Goal: Information Seeking & Learning: Check status

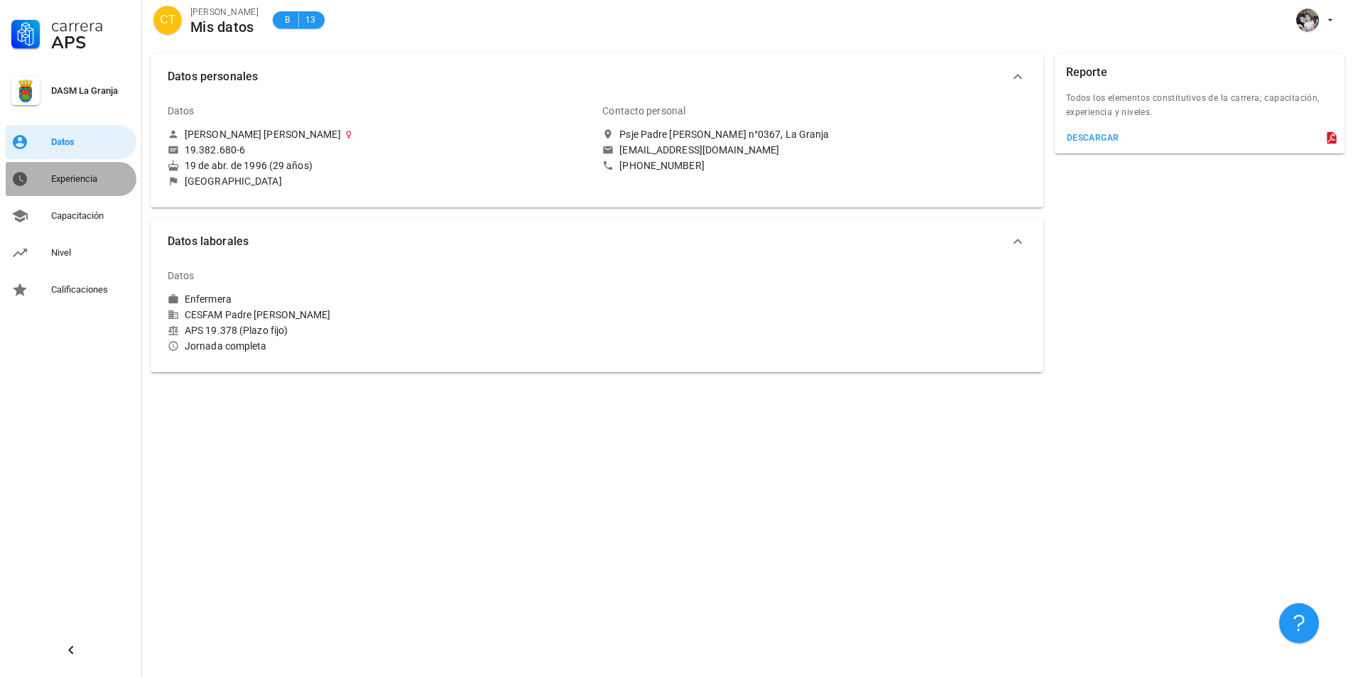
click at [97, 191] on link "Experiencia" at bounding box center [71, 179] width 131 height 34
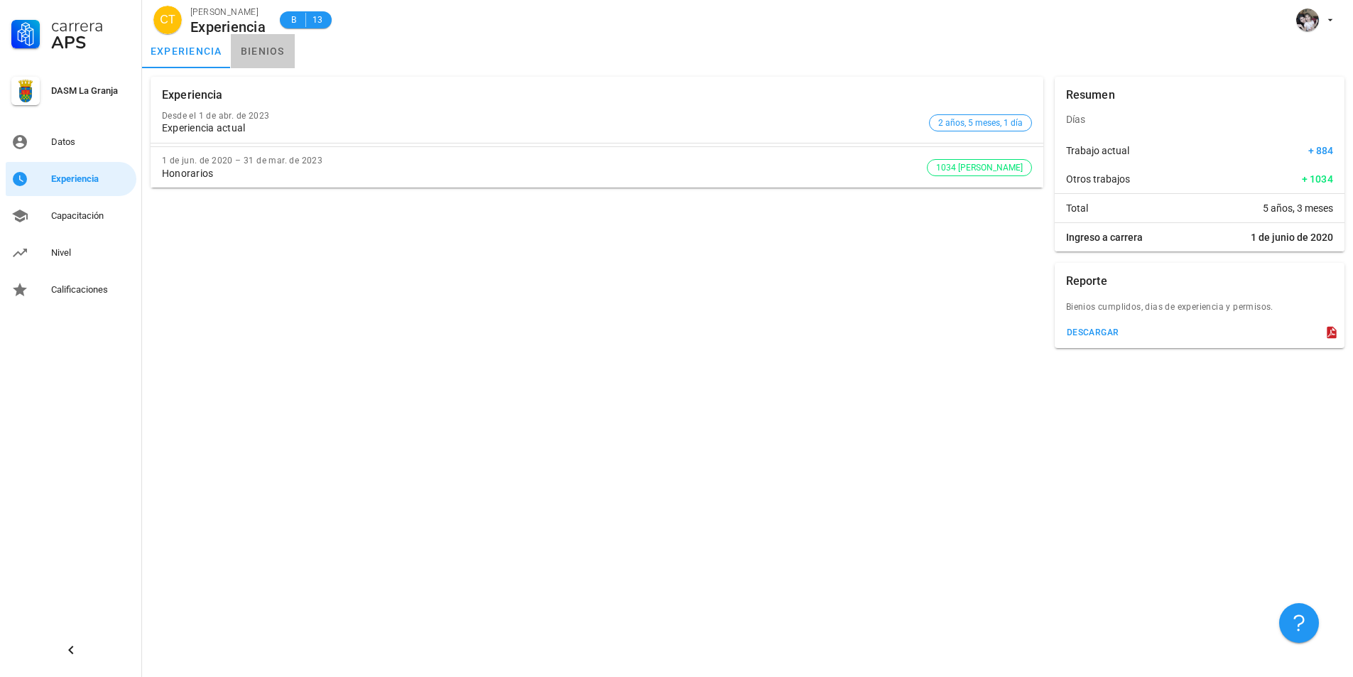
click at [247, 55] on link "bienios" at bounding box center [263, 51] width 64 height 34
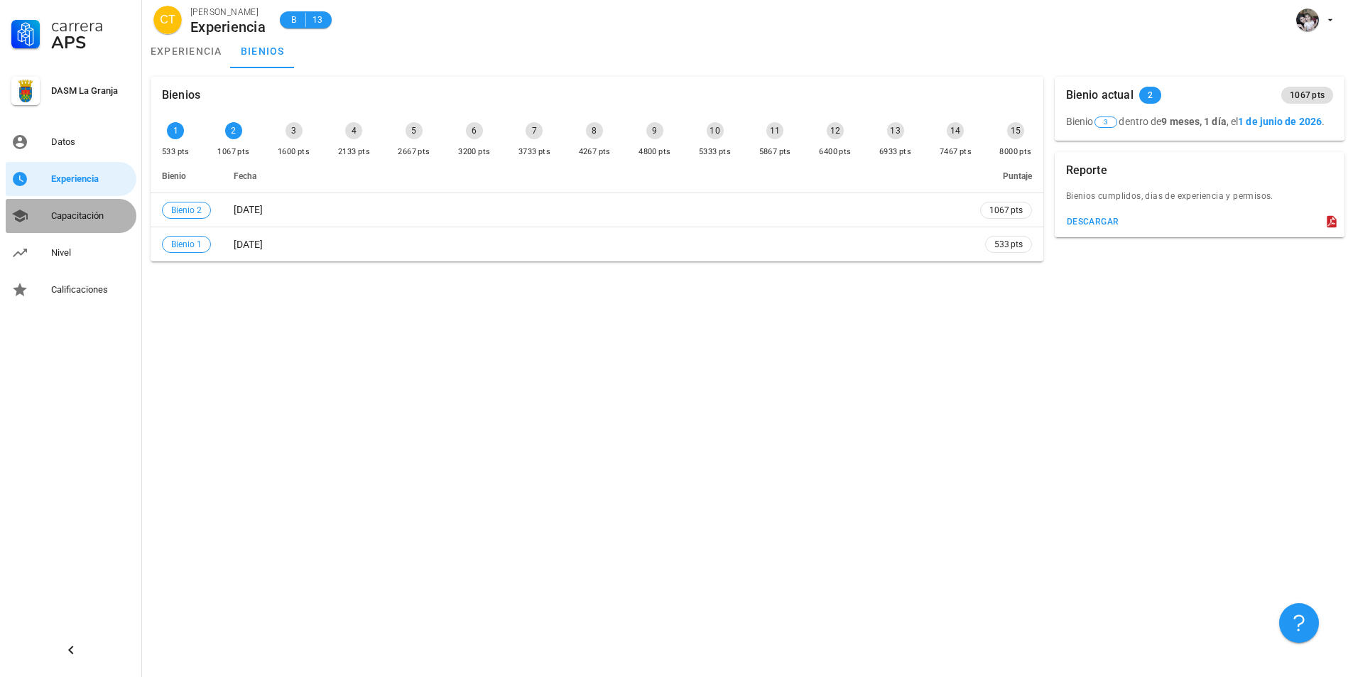
click at [109, 207] on div "Capacitación" at bounding box center [91, 216] width 80 height 23
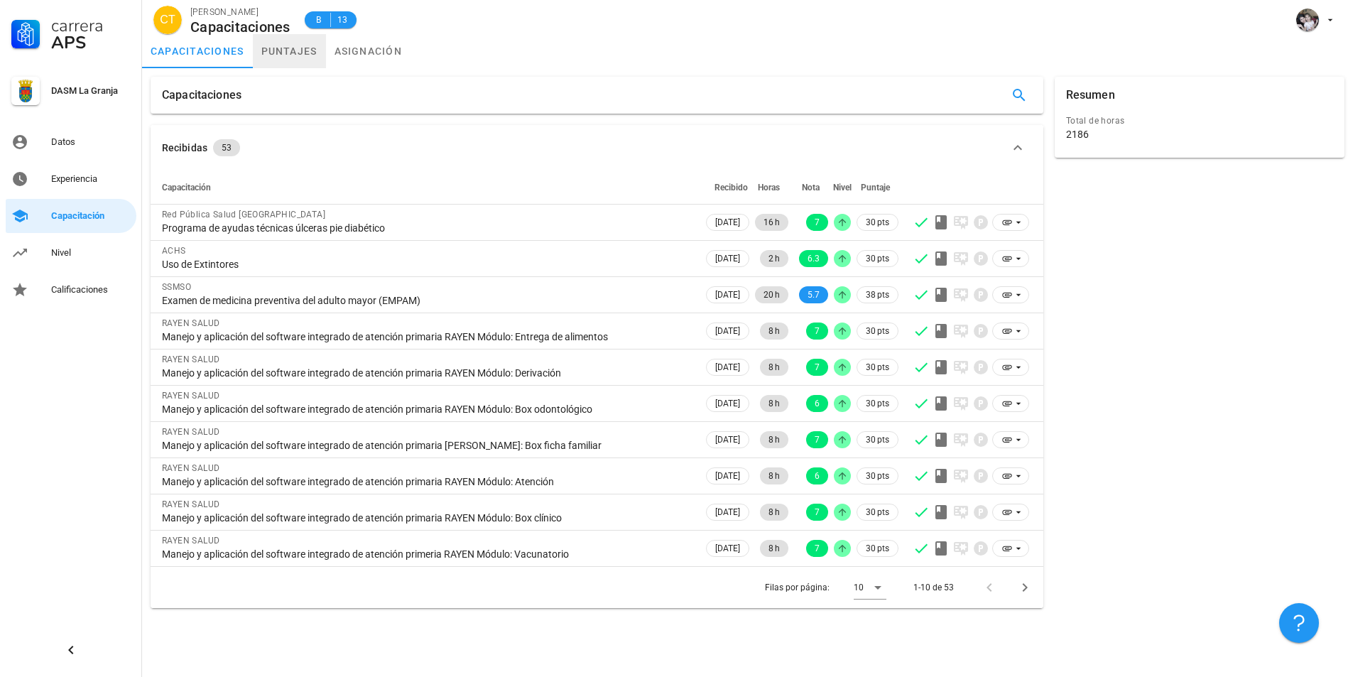
click at [303, 43] on link "puntajes" at bounding box center [289, 51] width 73 height 34
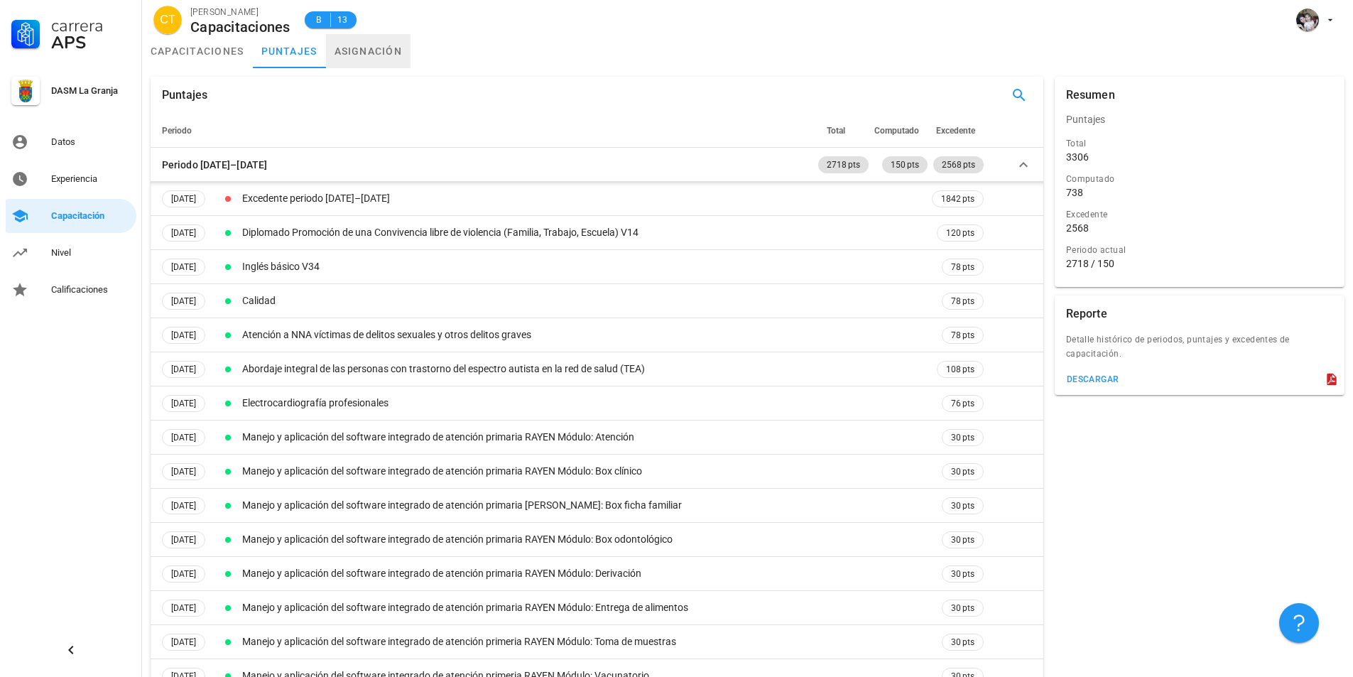
click at [349, 55] on link "asignación" at bounding box center [368, 51] width 85 height 34
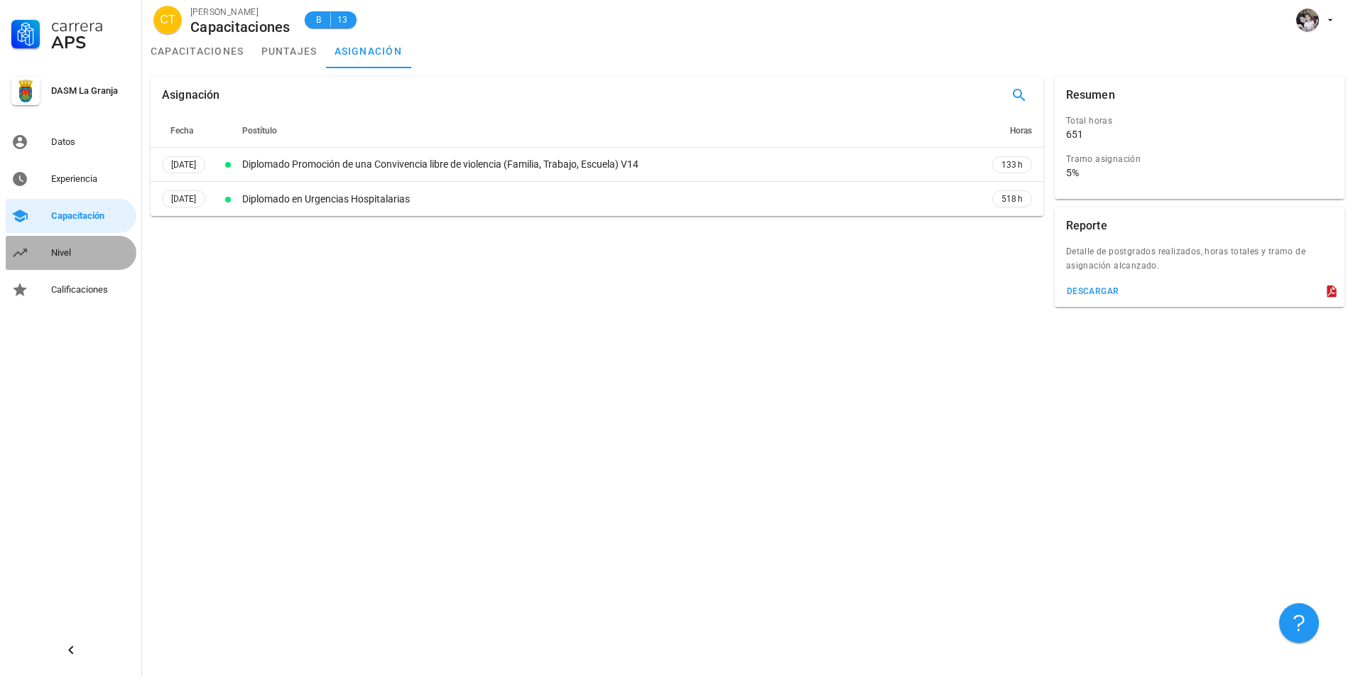
click at [60, 248] on div "Nivel" at bounding box center [91, 252] width 80 height 11
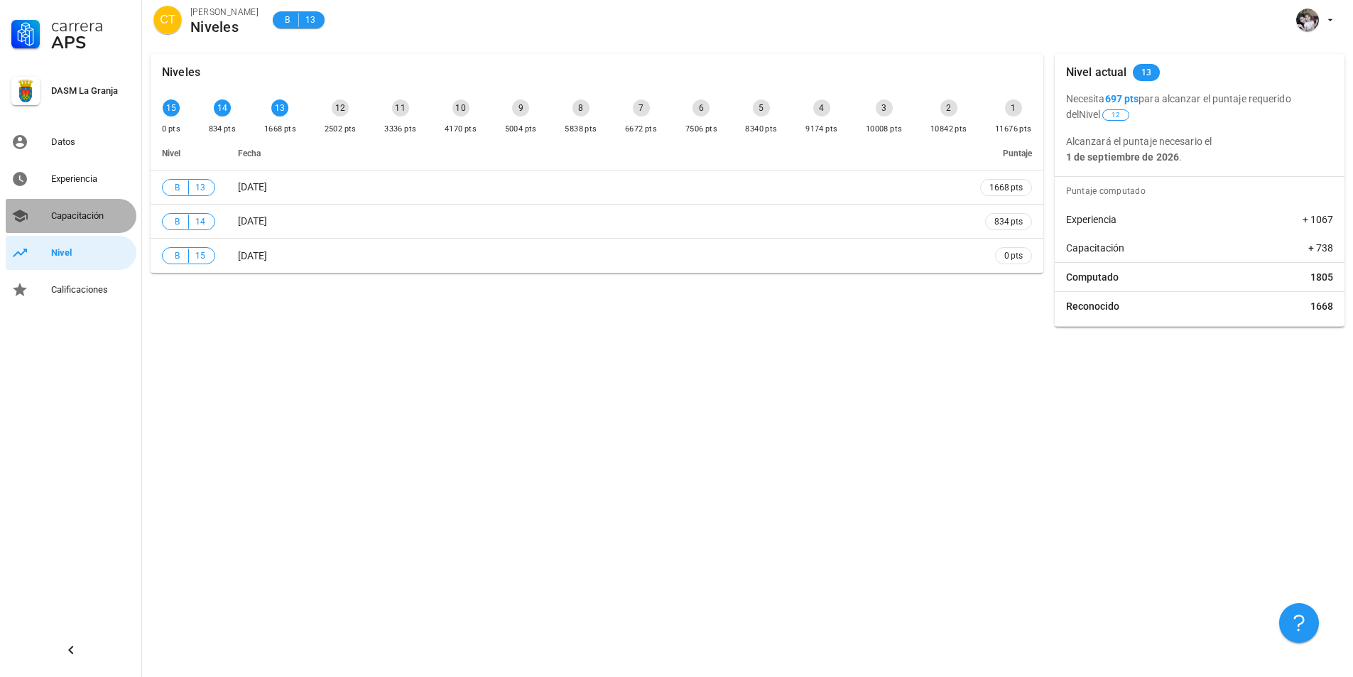
click at [87, 212] on div "Capacitación" at bounding box center [91, 215] width 80 height 11
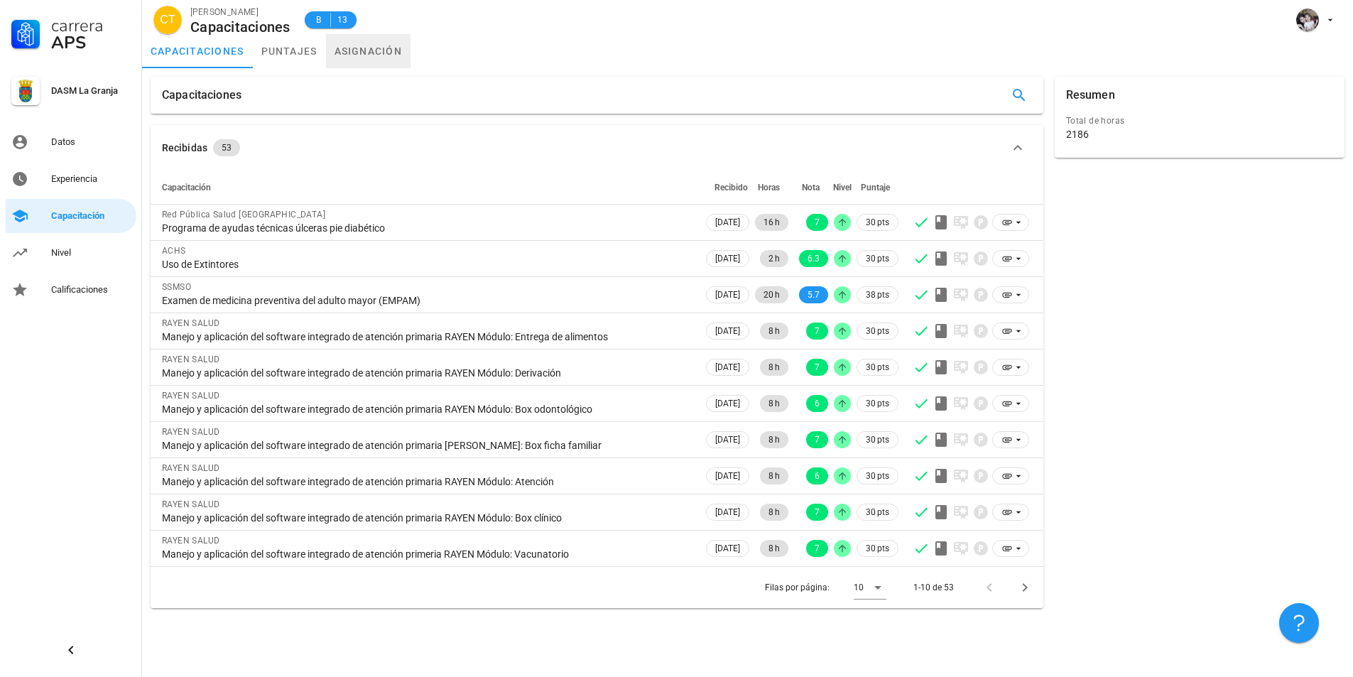
click at [364, 45] on link "asignación" at bounding box center [368, 51] width 85 height 34
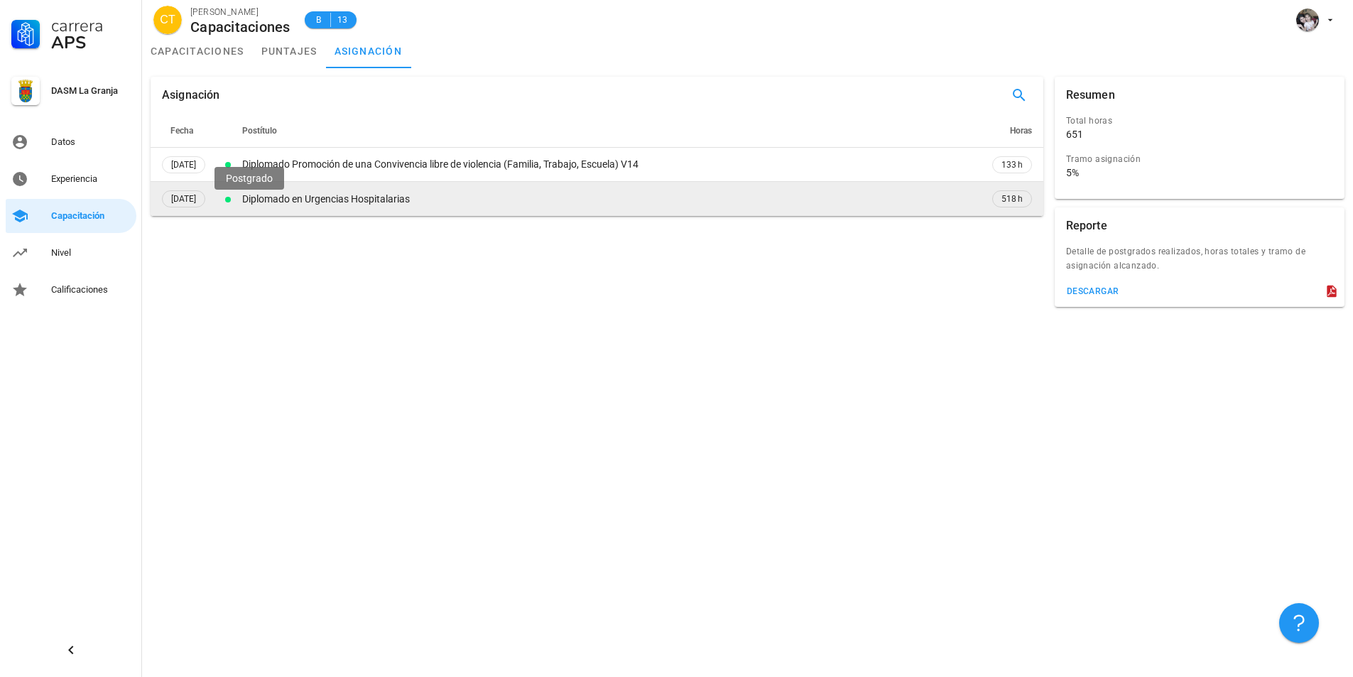
click at [231, 197] on div at bounding box center [228, 200] width 6 height 6
click at [283, 196] on div "Diplomado en Urgencias Hospitalarias" at bounding box center [610, 199] width 736 height 15
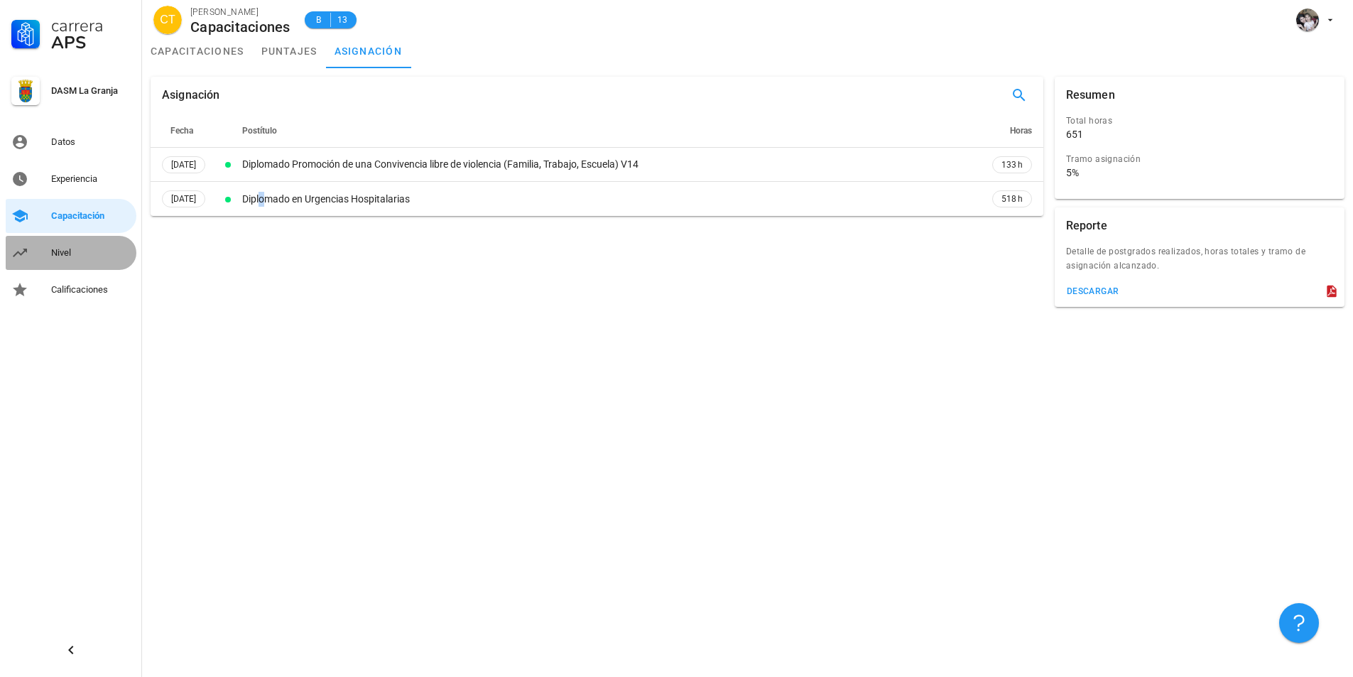
click at [97, 254] on div "Nivel" at bounding box center [91, 252] width 80 height 11
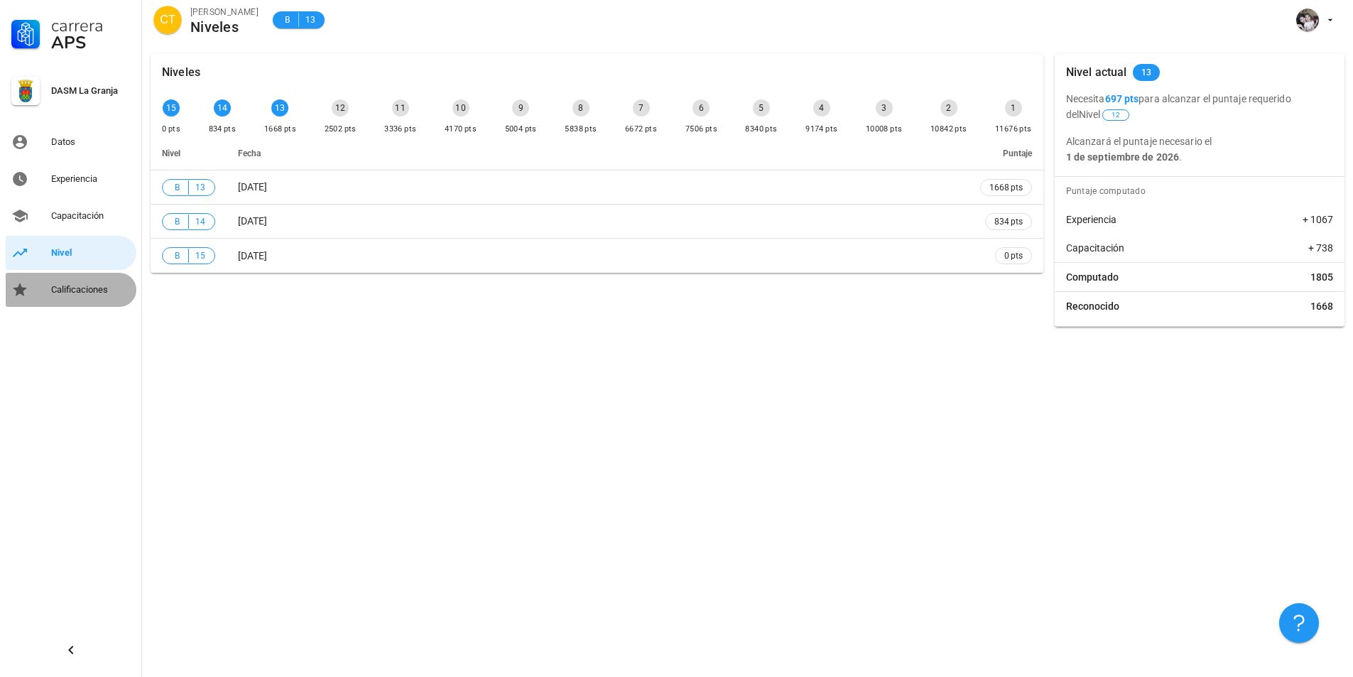
click at [67, 295] on div "Calificaciones" at bounding box center [91, 289] width 80 height 11
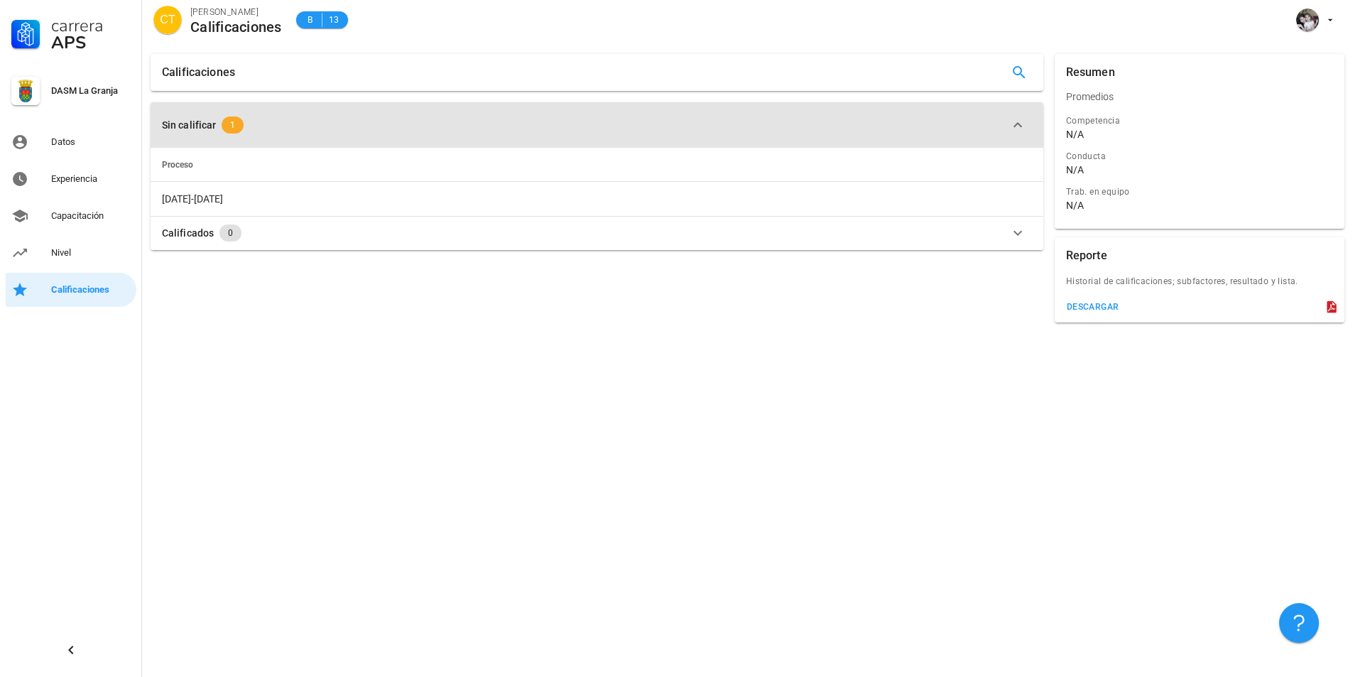
click at [209, 134] on button "Sin calificar 1" at bounding box center [597, 124] width 893 height 45
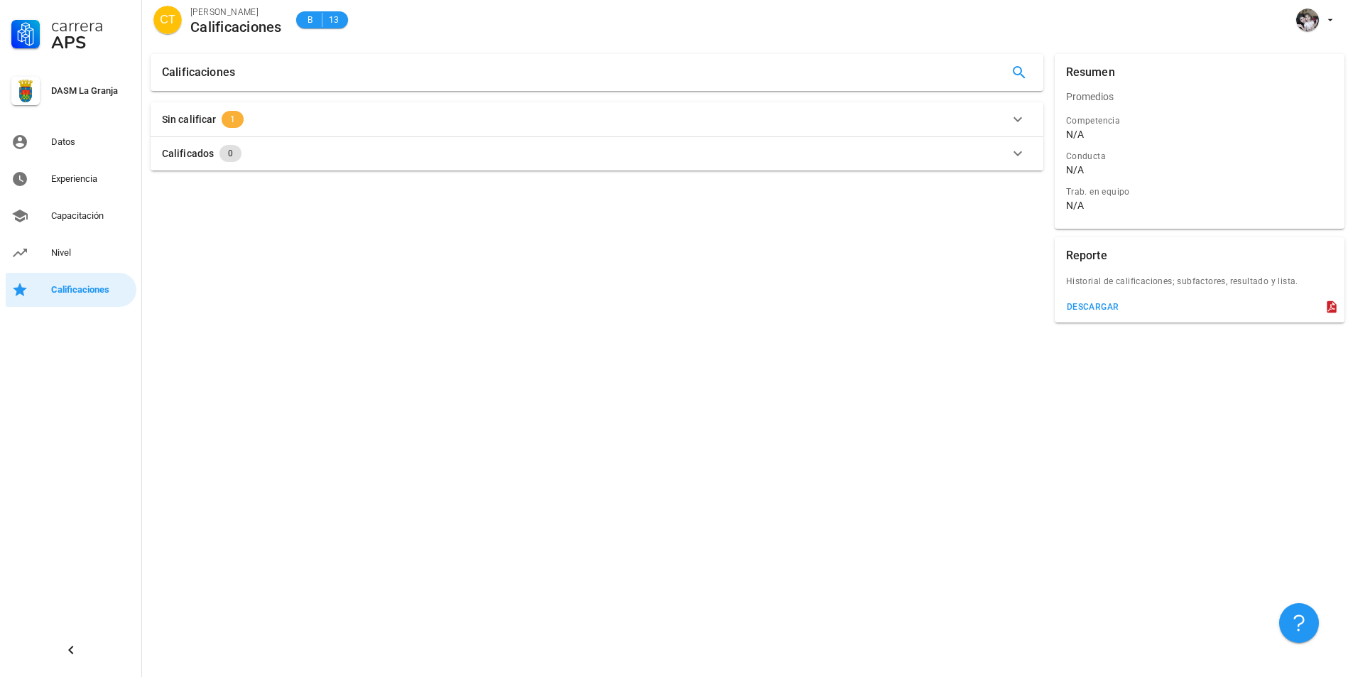
click at [234, 126] on span "1" at bounding box center [233, 119] width 22 height 17
